Goal: Information Seeking & Learning: Learn about a topic

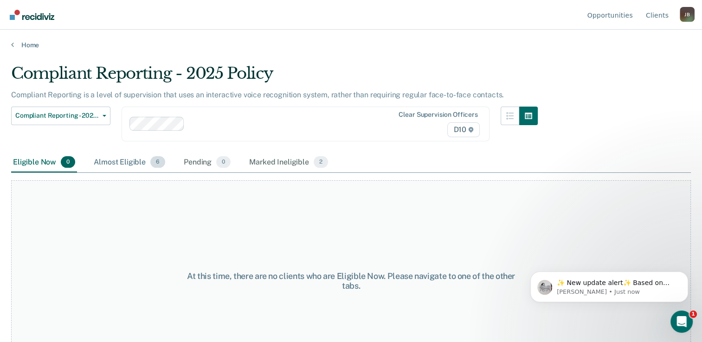
click at [134, 165] on div "Almost Eligible 6" at bounding box center [129, 163] width 75 height 20
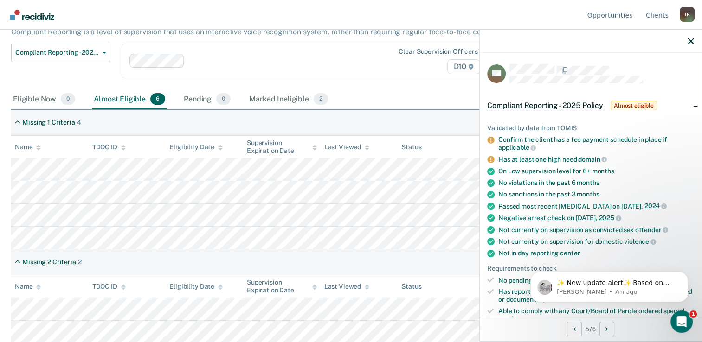
scroll to position [63, 0]
click at [89, 197] on tr at bounding box center [351, 192] width 680 height 23
